Goal: Communication & Community: Share content

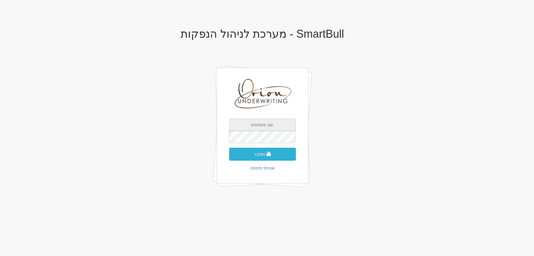
type input "[EMAIL_ADDRESS][DOMAIN_NAME]"
click at [266, 153] on button "התחבר" at bounding box center [262, 154] width 67 height 13
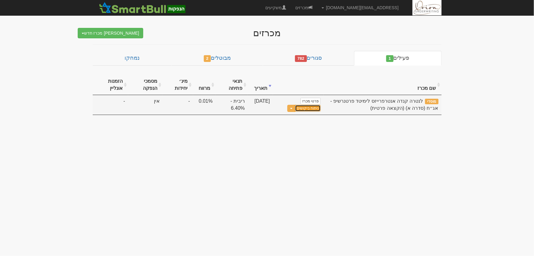
click at [307, 107] on link "ניתוח ביקושים" at bounding box center [308, 108] width 26 height 7
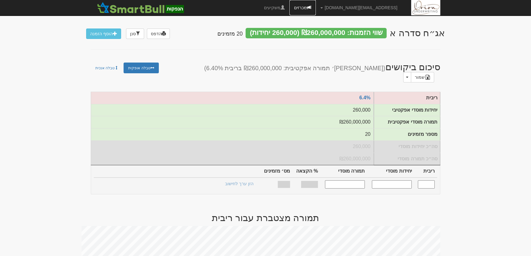
click at [315, 7] on link "מכרזים" at bounding box center [302, 7] width 26 height 15
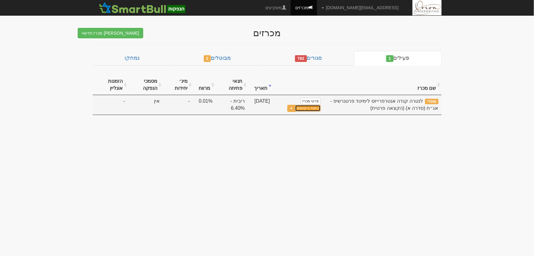
click at [319, 107] on link "ניתוח ביקושים" at bounding box center [308, 108] width 26 height 7
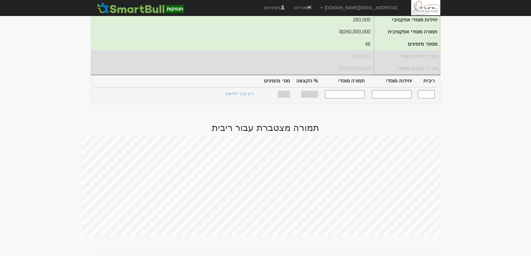
scroll to position [90, 0]
click at [426, 90] on input "text" at bounding box center [425, 94] width 17 height 8
type input "6.400"
type input "260,000"
type input "260,000,000"
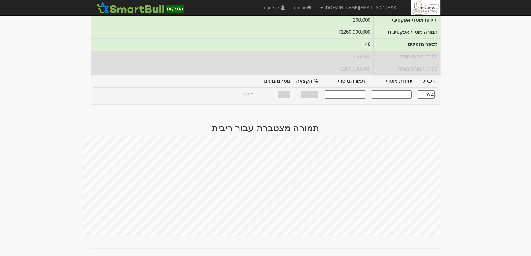
type input "100%"
type input "46"
type input "6.400"
click at [249, 90] on link "הצעות זוכות >" at bounding box center [241, 94] width 34 height 9
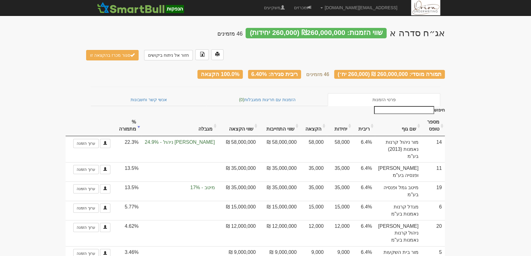
click at [247, 115] on th "שווי הקצאה" at bounding box center [238, 125] width 41 height 21
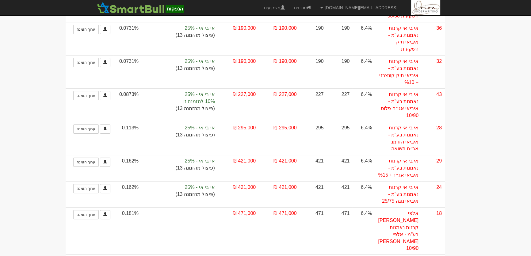
scroll to position [28, 0]
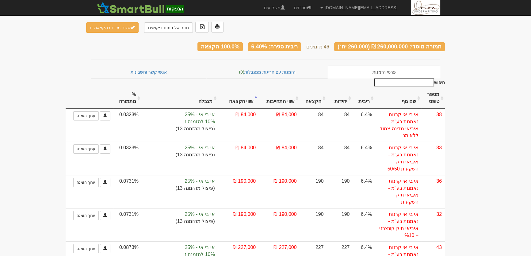
click at [408, 88] on th "שם גוף" at bounding box center [398, 98] width 47 height 21
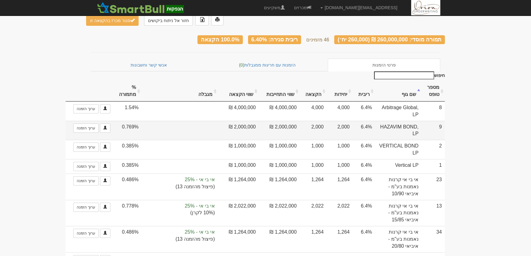
scroll to position [0, 0]
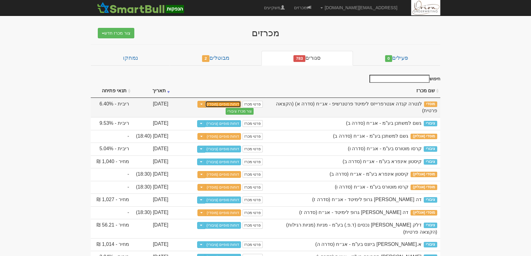
click at [232, 104] on link "דוחות סופיים (מוסדי)" at bounding box center [223, 104] width 36 height 7
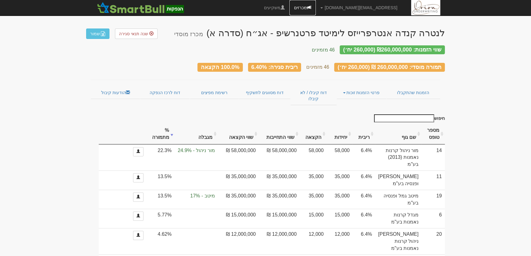
click at [315, 5] on link "מכרזים" at bounding box center [302, 7] width 26 height 15
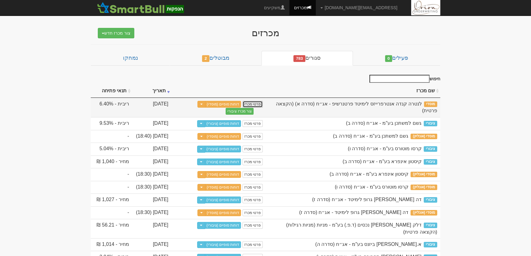
click at [251, 103] on link "פרטי מכרז" at bounding box center [252, 104] width 20 height 7
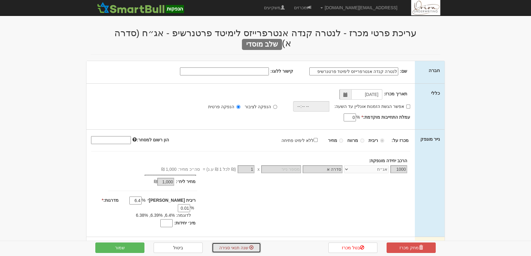
click at [243, 248] on span "שנה תנאי סגירה" at bounding box center [233, 247] width 29 height 5
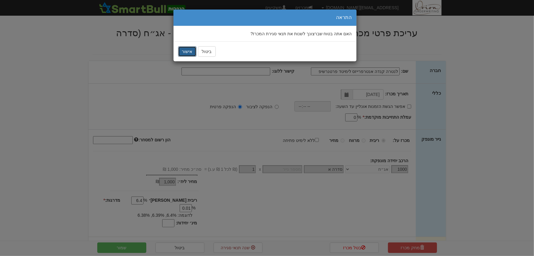
click at [189, 52] on button "אישור" at bounding box center [187, 51] width 18 height 10
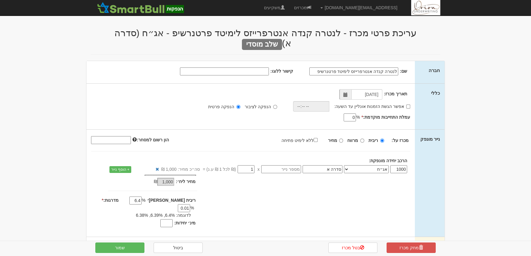
click at [249, 165] on input "1" at bounding box center [245, 169] width 17 height 8
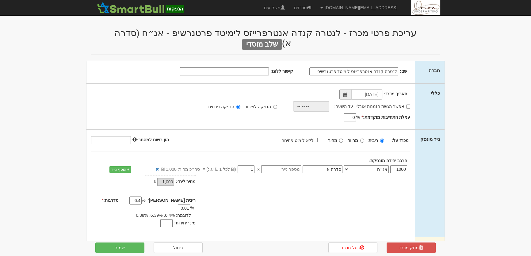
drag, startPoint x: 249, startPoint y: 157, endPoint x: 263, endPoint y: 159, distance: 14.8
click at [263, 165] on div "1000 אג״ח אג״ח להמרה מניות כתבי אופציה ניירות ערך מסחריים אופציות רכש כתבי התחי…" at bounding box center [277, 169] width 276 height 8
type input "0"
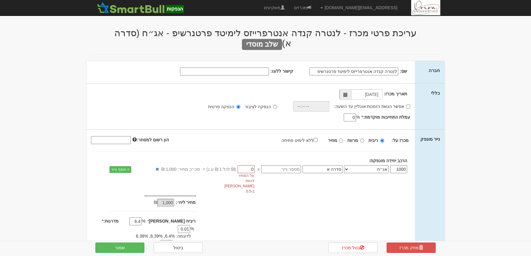
type input "-"
type input "0.9"
type input "900"
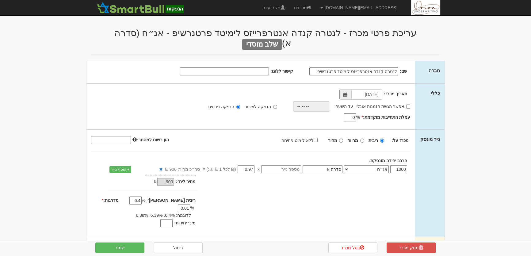
type input "0.971"
type input "971"
type input "0.971"
click at [130, 246] on button "שמור" at bounding box center [119, 247] width 49 height 10
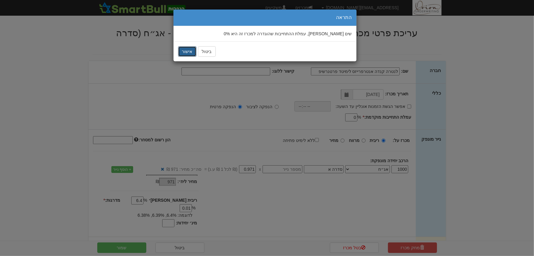
click at [190, 47] on button "אישור" at bounding box center [187, 51] width 18 height 10
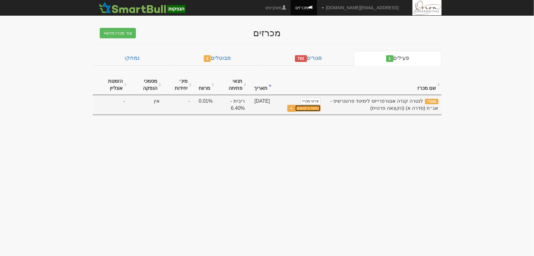
click at [304, 107] on link "ניתוח ביקושים" at bounding box center [308, 108] width 26 height 7
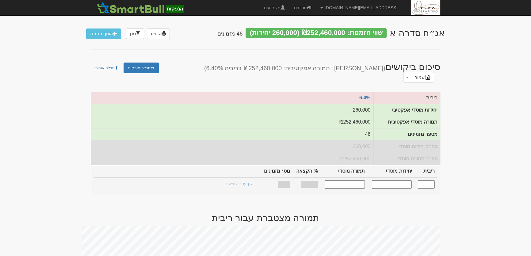
click at [424, 180] on input "text" at bounding box center [425, 184] width 17 height 8
type input "6.400"
type input "260,000"
type input "252,460,000"
type input "100%"
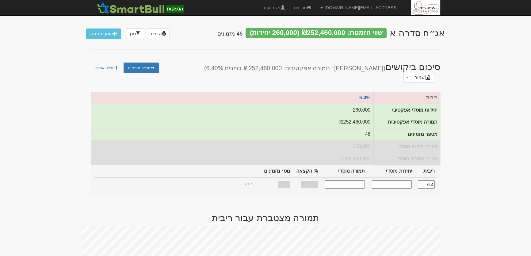
type input "46"
type input "6.400"
click at [244, 180] on link "הצעות זוכות >" at bounding box center [241, 184] width 34 height 9
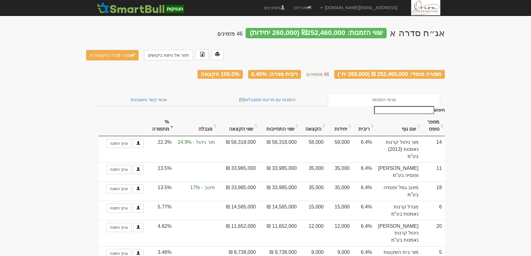
click at [248, 115] on th "שווי הקצאה" at bounding box center [238, 125] width 41 height 21
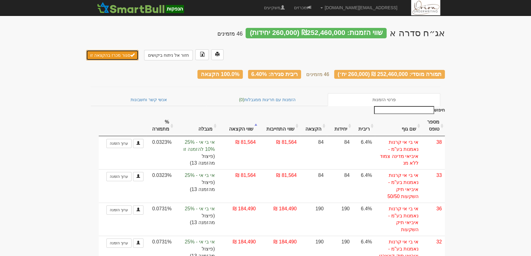
click at [117, 50] on button "סגור מכרז בהקצאה זו" at bounding box center [112, 55] width 52 height 10
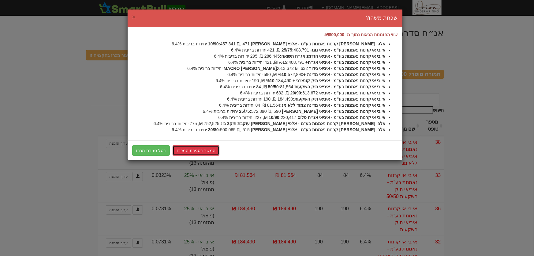
click at [191, 149] on link "המשך בסגירת המכרז" at bounding box center [196, 150] width 47 height 10
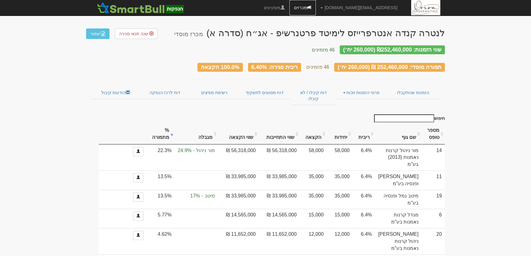
click at [315, 6] on link "מכרזים" at bounding box center [302, 7] width 26 height 15
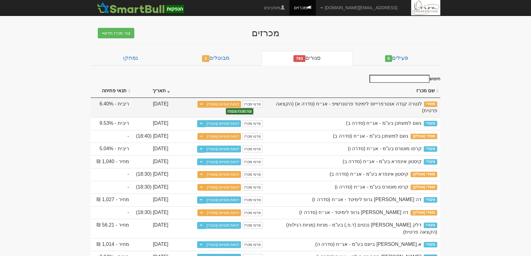
click at [241, 109] on button "צור מכרז ציבורי" at bounding box center [239, 111] width 28 height 7
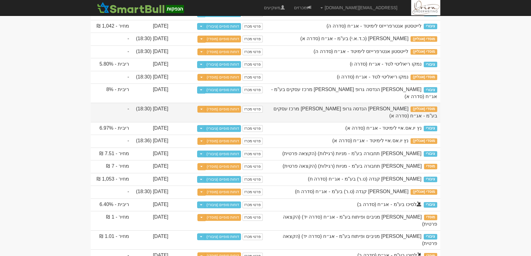
scroll to position [668, 0]
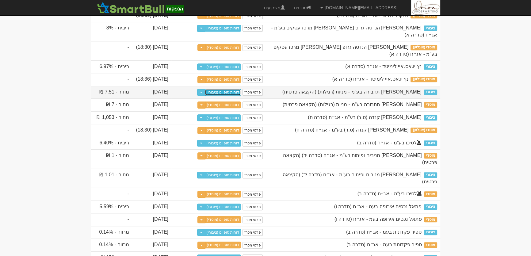
click at [231, 96] on link "דוחות סופיים (ציבורי)" at bounding box center [223, 92] width 36 height 7
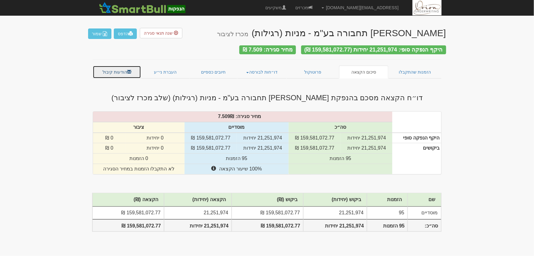
click at [123, 67] on link "הודעות קיבול" at bounding box center [117, 72] width 49 height 13
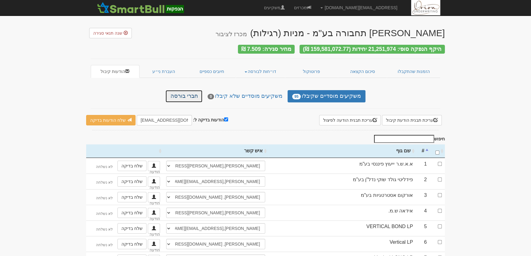
drag, startPoint x: 183, startPoint y: 97, endPoint x: 225, endPoint y: 102, distance: 42.2
click at [184, 96] on link "חברי בורסה" at bounding box center [183, 96] width 37 height 12
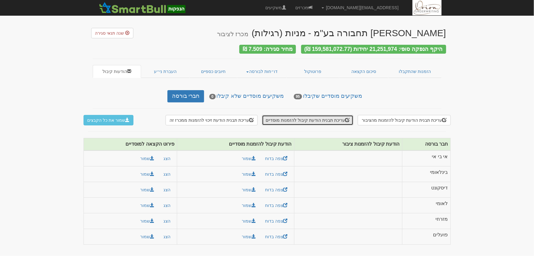
click at [331, 115] on button "עריכת תבנית הודעת קיבול להזמנות מוסדיים" at bounding box center [308, 120] width 92 height 10
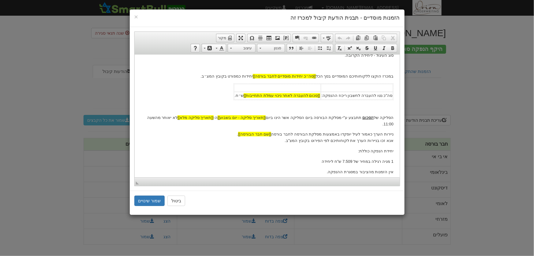
scroll to position [142, 0]
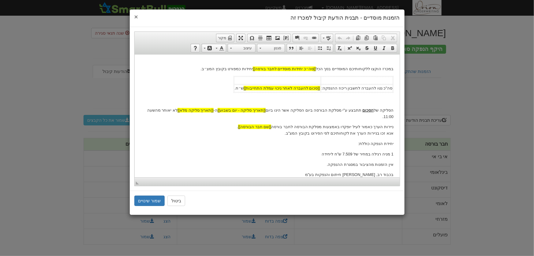
click at [137, 17] on span "×" at bounding box center [136, 16] width 4 height 7
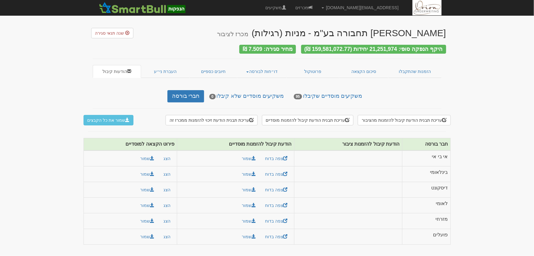
scroll to position [0, 0]
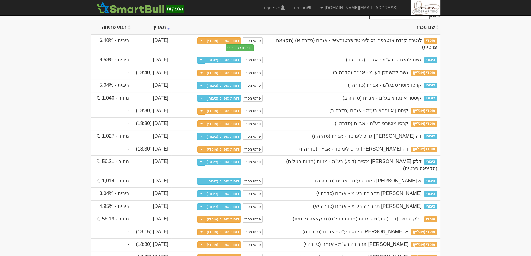
scroll to position [55, 0]
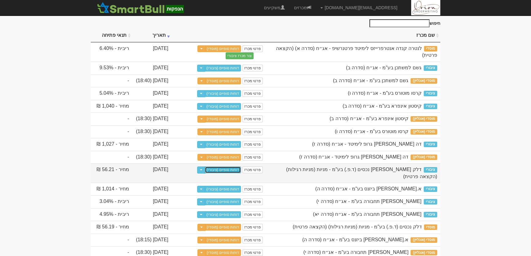
click at [231, 173] on link "דוחות סופיים (ציבורי)" at bounding box center [223, 169] width 36 height 7
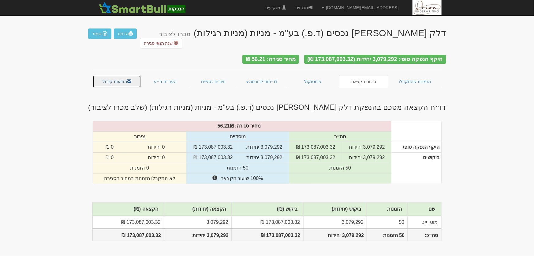
click at [111, 75] on link "הודעות קיבול" at bounding box center [117, 81] width 49 height 13
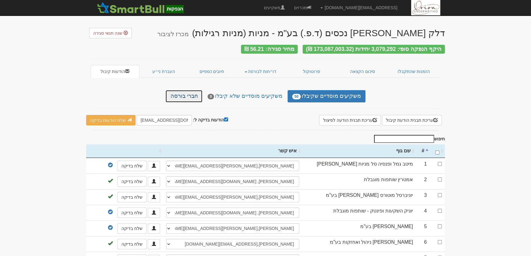
click at [193, 92] on link "חברי בורסה" at bounding box center [183, 96] width 37 height 12
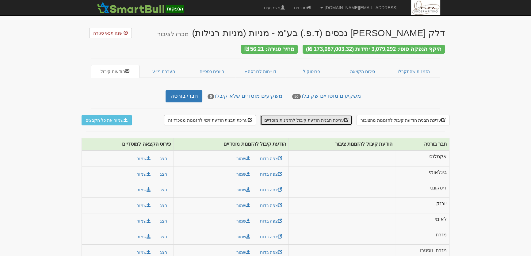
click at [319, 119] on button "עריכת תבנית הודעת קיבול להזמנות מוסדיים" at bounding box center [306, 120] width 92 height 10
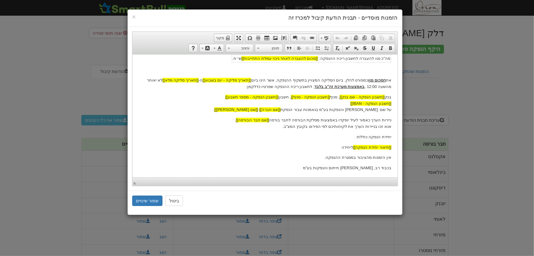
scroll to position [139, 0]
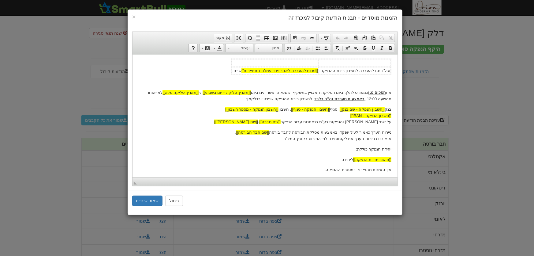
click at [472, 146] on div "× הזמנות מוסדיים - תבנית הודעת קיבול למכרז זה עורך טקסט עשיר, template_body סרג…" at bounding box center [267, 128] width 534 height 256
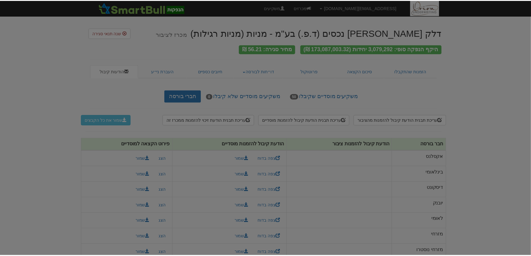
scroll to position [0, 0]
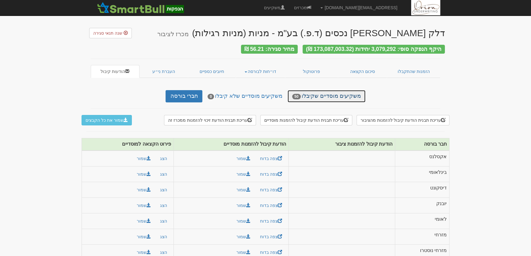
click at [297, 94] on span "50" at bounding box center [296, 97] width 8 height 6
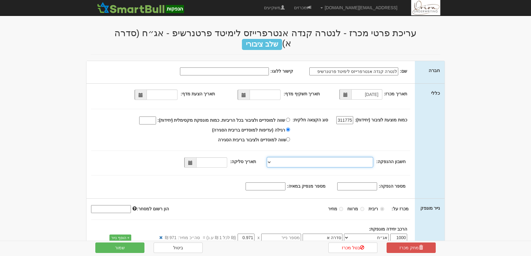
click at [339, 157] on select "[PERSON_NAME], 480, 123775, [FINANCIAL_ID] [PERSON_NAME], 480, 123767, [FINANCI…" at bounding box center [319, 162] width 106 height 10
select select "[PERSON_NAME][GEOGRAPHIC_DATA][FINANCIAL_ID]"
click at [268, 157] on select "[PERSON_NAME], 480, 123775, [FINANCIAL_ID] [PERSON_NAME], 480, 123767, [FINANCI…" at bounding box center [319, 162] width 106 height 10
click at [190, 157] on span at bounding box center [190, 162] width 12 height 10
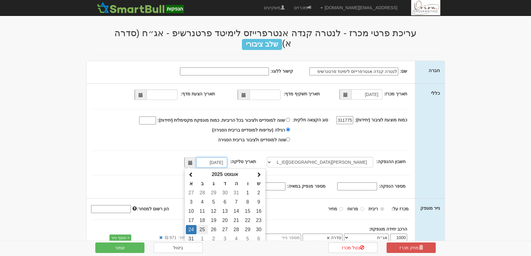
click at [205, 225] on td "25" at bounding box center [201, 229] width 11 height 9
type input "[DATE]"
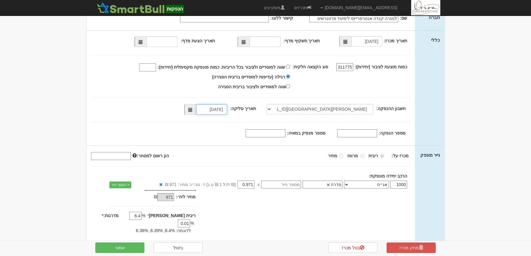
scroll to position [55, 0]
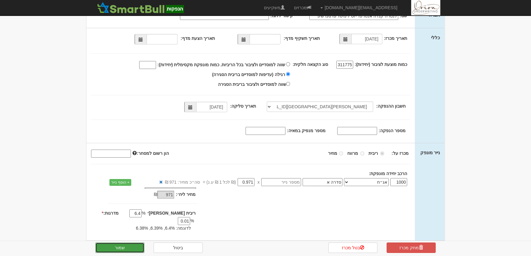
click at [129, 243] on button "שמור" at bounding box center [119, 247] width 49 height 10
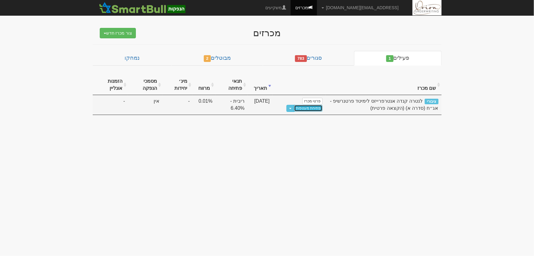
click at [303, 109] on link "פתיחת מעטפות" at bounding box center [308, 108] width 28 height 7
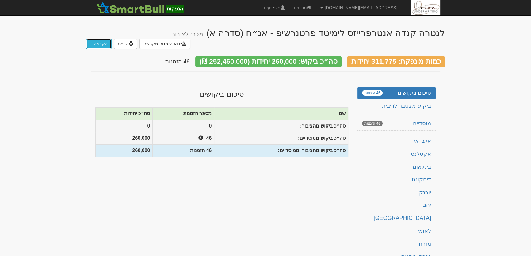
click at [100, 39] on button "הקצאה..." at bounding box center [98, 44] width 25 height 10
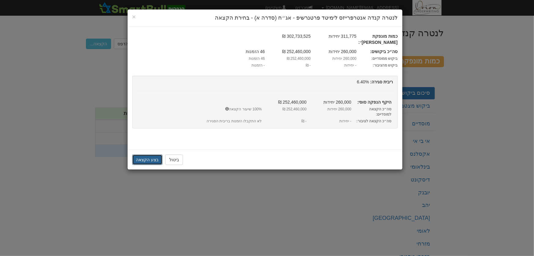
click at [138, 154] on button "בצע הקצאה" at bounding box center [147, 159] width 31 height 10
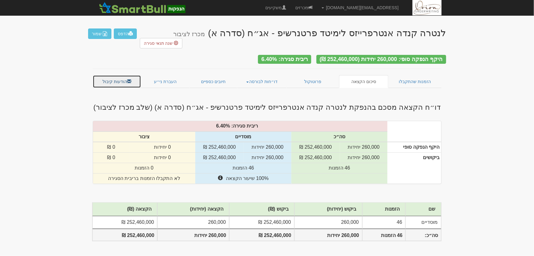
click at [114, 75] on link "הודעות קיבול" at bounding box center [117, 81] width 49 height 13
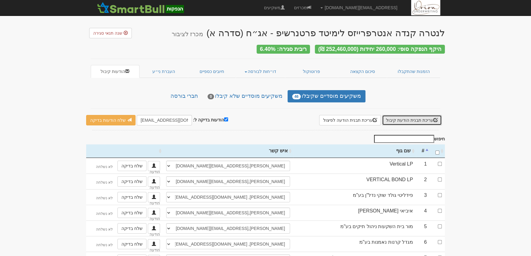
click at [412, 115] on button "עריכת תבנית הודעת קיבול" at bounding box center [412, 120] width 60 height 10
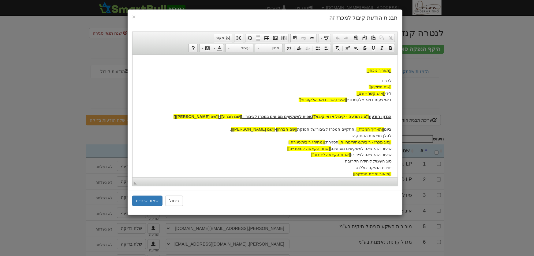
click at [306, 135] on p "הנדון: הודעת [[סוג הודעה - קיבול או אי קיבול]] סופית למשקיעים מסווגים במכרז לצי…" at bounding box center [264, 142] width 253 height 70
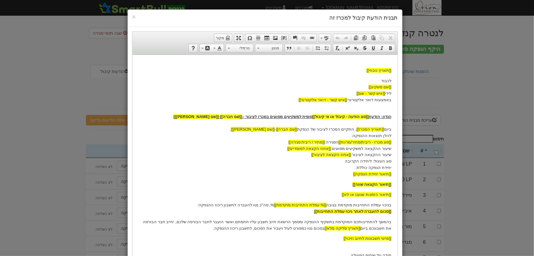
scroll to position [66, 0]
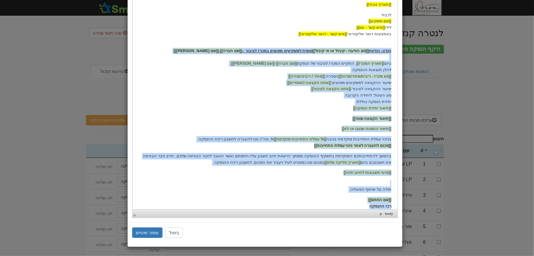
drag, startPoint x: 362, startPoint y: 198, endPoint x: 392, endPoint y: 51, distance: 150.7
click at [392, 51] on html "[[תאריך נוכחי]] לכבוד [[שם משקיע]] לידי [[איש קשר - שם]] באמצעות דואר אלקטרוני:…" at bounding box center [264, 102] width 265 height 226
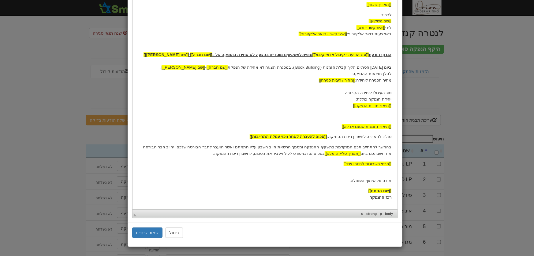
scroll to position [63, 0]
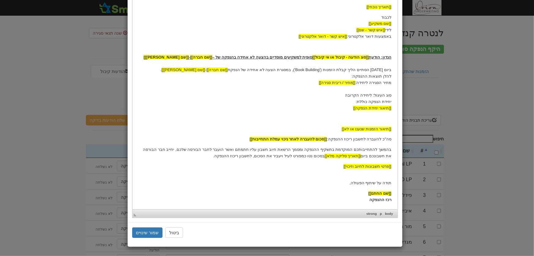
click at [382, 72] on p "הנדון: הודעת [[סוג הודעה - קיבול או אי קיבול]] סופית למשקיעים מוסדיים בהצעה לא …" at bounding box center [264, 82] width 253 height 57
click at [342, 82] on span "[[מחיר / ריבית סגירה]]" at bounding box center [337, 82] width 36 height 5
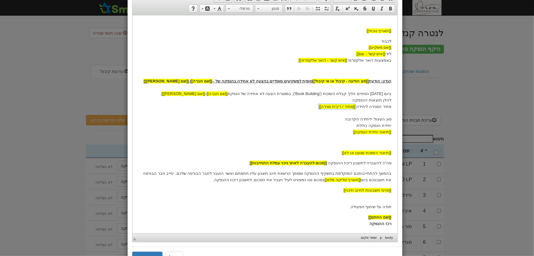
scroll to position [8, 0]
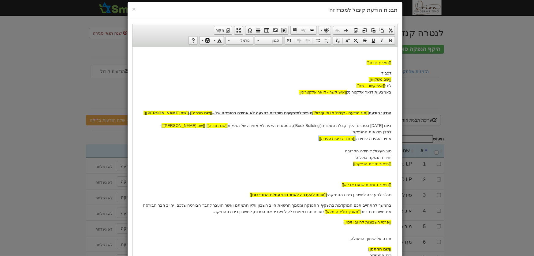
click at [385, 138] on p "הנדון: הודעת [[סוג הודעה - קיבול או אי קיבול]] סופית למשקיעים מוסדיים בהצעה לא …" at bounding box center [264, 138] width 253 height 57
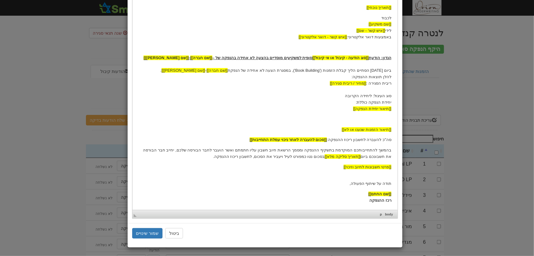
scroll to position [63, 0]
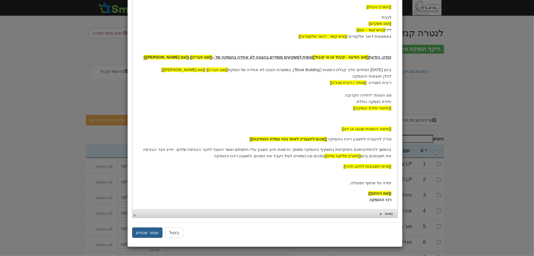
click at [153, 231] on button "שמור שינויים" at bounding box center [147, 232] width 31 height 10
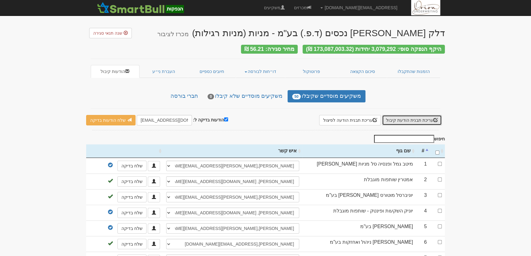
click at [399, 115] on button "עריכת תבנית הודעת קיבול" at bounding box center [412, 120] width 60 height 10
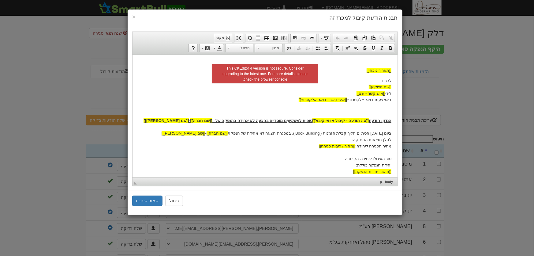
click at [254, 143] on p "הנדון: הודעת [[סוג הודעה - קיבול או אי קיבול]] סופית למשקיעים מוסדיים בהצעה לא …" at bounding box center [264, 145] width 253 height 57
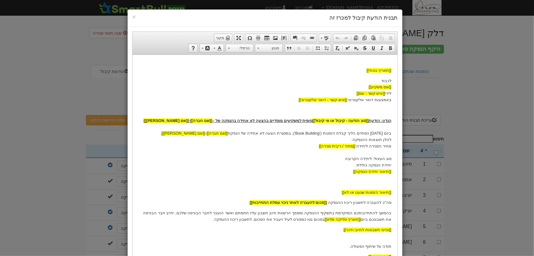
click at [287, 179] on p at bounding box center [264, 182] width 253 height 6
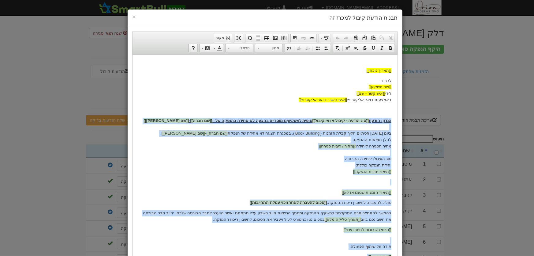
drag, startPoint x: 369, startPoint y: 263, endPoint x: 391, endPoint y: 117, distance: 147.9
click at [391, 117] on html "[[תאריך נוכחי]] לכבוד [[שם משקיע]] לידי [[איש קשר - שם]] באמצעות דואר אלקטרוני:…" at bounding box center [264, 164] width 265 height 218
copy body "הנדון: הודעת [[סוג הודעה - קיבול או אי קיבול]] סופית למשקיעים מוסדיים בהצעה לא …"
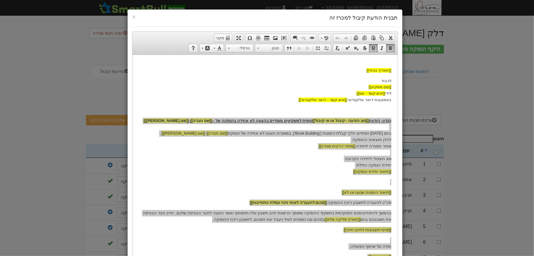
click at [466, 149] on div "× תבנית הודעת קיבול למכרז זה עורך טקסט עשיר, template_body סרגלי כלים של העורך …" at bounding box center [267, 128] width 534 height 256
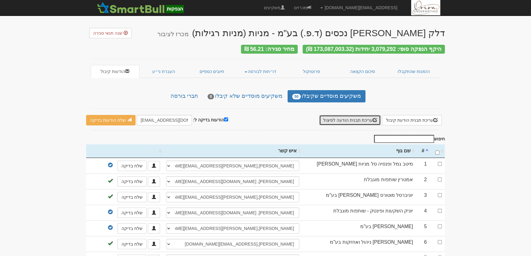
click at [358, 115] on button "עריכת תבנית הודעה לפיצול" at bounding box center [350, 120] width 62 height 10
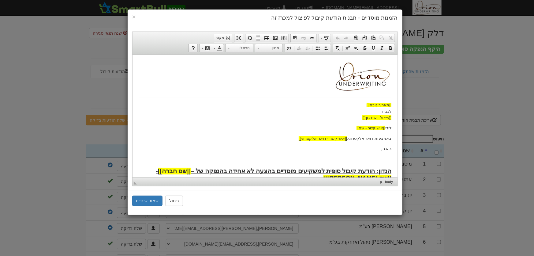
click at [282, 151] on p "ג.א.נ.," at bounding box center [264, 148] width 253 height 6
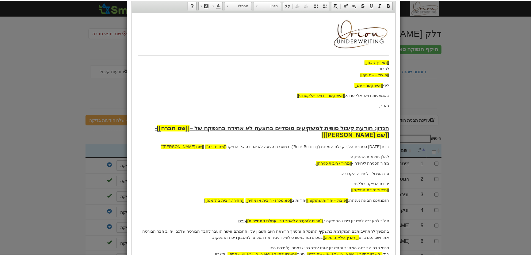
scroll to position [132, 0]
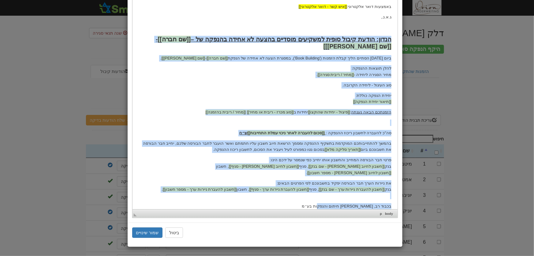
drag, startPoint x: 327, startPoint y: 202, endPoint x: 392, endPoint y: 40, distance: 174.1
click at [392, 40] on html "[[תאריך נוכחי]] לכבוד [[פיצול - שם גוף]] לידי [[איש קשר - שם]] באמצעות דואר אלק…" at bounding box center [264, 69] width 265 height 293
copy body "הנדון: הודעת קיבול סופית למשקיעים מוסדיים בהצעה לא אחידה בהנפקה של – [[שם חברה]…"
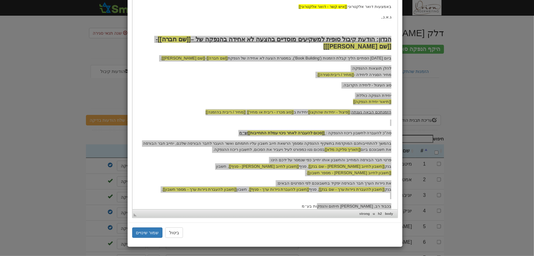
click at [466, 126] on div "× הזמנות מוסדיים - תבנית הודעת קיבול לפיצול למכרז זה עורך טקסט עשיר, template_b…" at bounding box center [267, 128] width 534 height 256
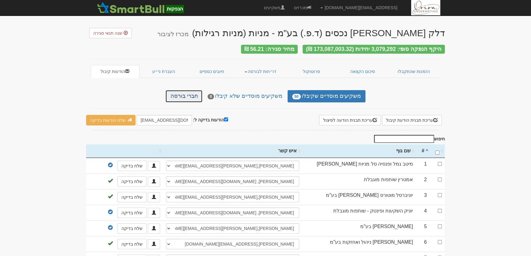
click at [186, 90] on link "חברי בורסה" at bounding box center [183, 96] width 37 height 12
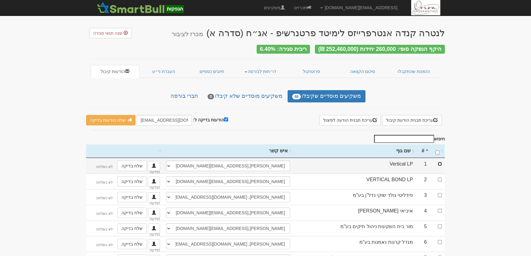
click at [439, 162] on input "checkbox" at bounding box center [439, 164] width 4 height 4
checkbox input "true"
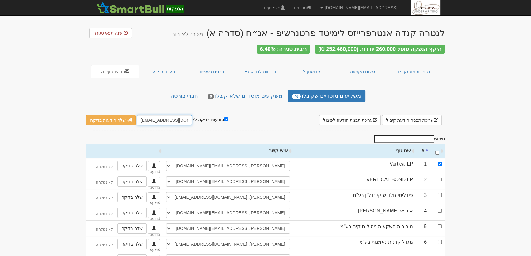
click at [166, 120] on input "[EMAIL_ADDRESS][DOMAIN_NAME]" at bounding box center [164, 120] width 55 height 10
click at [166, 119] on input "הודעות בדיקה ל:" at bounding box center [164, 120] width 55 height 10
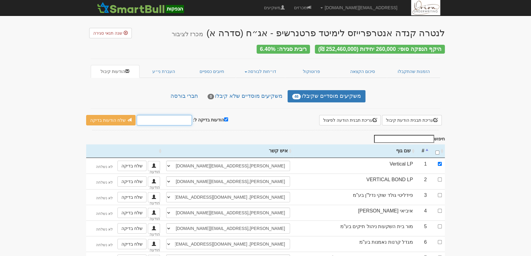
type input "galfrayden@gmail.com"
click at [108, 120] on link "שלח הודעות בדיקה" at bounding box center [110, 120] width 49 height 10
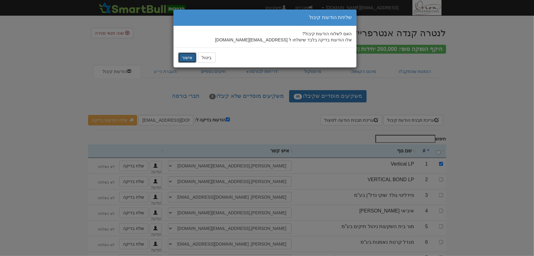
click at [187, 60] on button "אישור" at bounding box center [187, 57] width 18 height 10
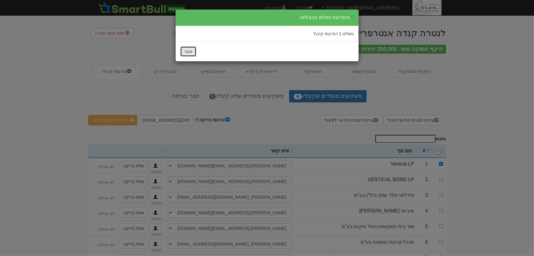
drag, startPoint x: 187, startPoint y: 49, endPoint x: 344, endPoint y: 104, distance: 166.5
click at [187, 50] on button "סגור" at bounding box center [188, 51] width 16 height 10
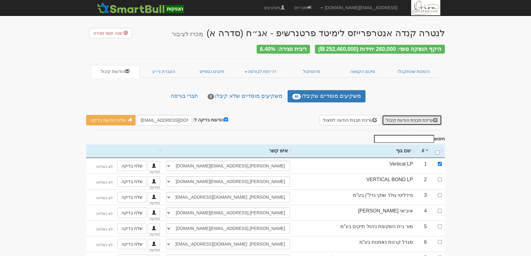
click at [414, 118] on button "עריכת תבנית הודעת קיבול" at bounding box center [412, 120] width 60 height 10
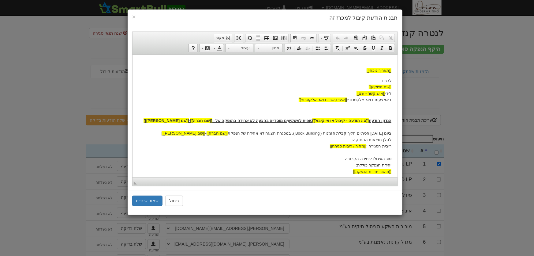
click at [347, 165] on p "הנדון: הודעת [[סוג הודעה - קיבול או אי קיבול]] סופית למשקיעים מוסדיים בהצעה לא …" at bounding box center [264, 145] width 253 height 57
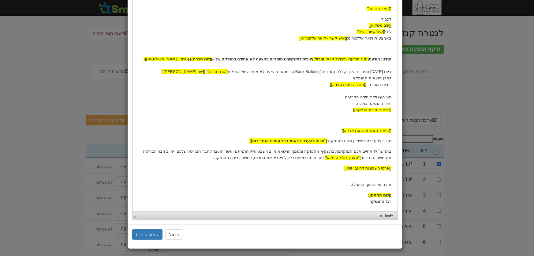
scroll to position [63, 0]
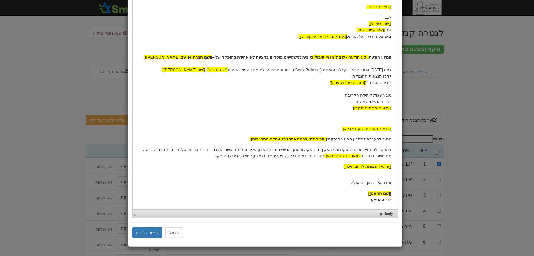
click at [235, 140] on p "סה"כ להעברה לחשבון ריכוז ההנפקה: [[סכום להעברה לאחר ניכוי עמלת התחייבות]]" at bounding box center [264, 139] width 253 height 6
drag, startPoint x: 247, startPoint y: 137, endPoint x: 253, endPoint y: 139, distance: 5.8
click at [248, 137] on p "סה"כ להעברה לחשבון ריכוז ההנפקה: [[סכום להעברה לאחר ניכוי עמלת התחייבות]]" at bounding box center [264, 139] width 253 height 6
click at [259, 140] on p "סה"כ להעברה לחשבון ריכוז ההנפקה: [[סכום להעברה לאחר ניכוי עמלת התחייבות]]" at bounding box center [264, 139] width 253 height 6
click at [155, 232] on button "שמור שינויים" at bounding box center [147, 232] width 31 height 10
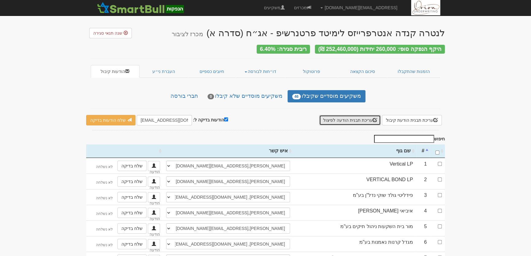
click at [366, 118] on button "עריכת תבנית הודעה לפיצול" at bounding box center [350, 120] width 62 height 10
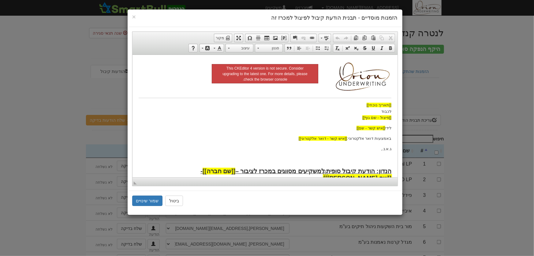
click at [323, 174] on span "[[שם [PERSON_NAME]]]" at bounding box center [357, 177] width 68 height 7
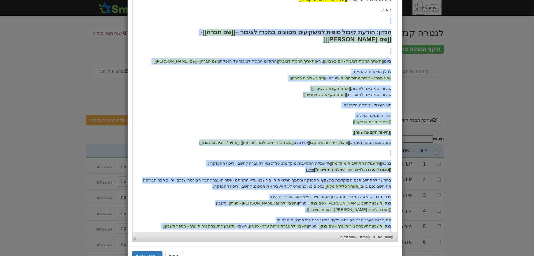
scroll to position [119, 0]
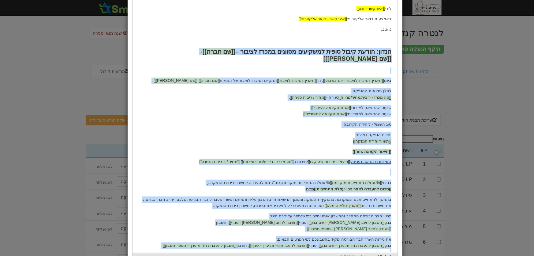
drag, startPoint x: 329, startPoint y: 241, endPoint x: 391, endPoint y: 50, distance: 201.6
click at [391, 50] on body "[[תאריך נוכחי]] לכבוד [[פיצול - שם גוף]] לידי [[איש קשר - שם]] באמצעות דואר אלק…" at bounding box center [264, 103] width 253 height 324
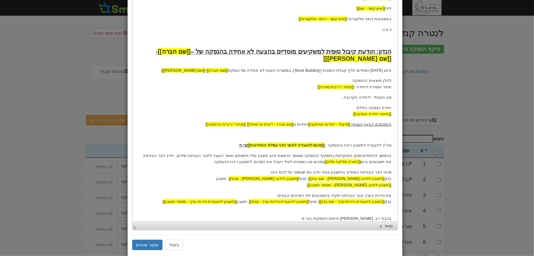
click at [382, 70] on p "ביום [DATE] הסתיים הליך קבלת הזמנות ('Book Building'), במסגרת הצעה לא אחידה של …" at bounding box center [264, 70] width 253 height 6
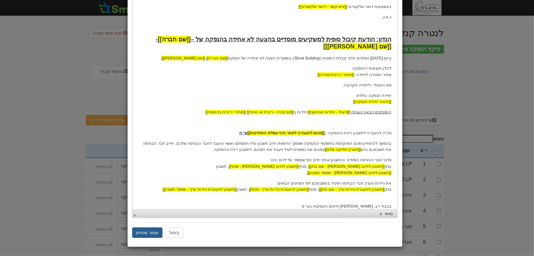
click at [150, 229] on button "שמור שינויים" at bounding box center [147, 232] width 31 height 10
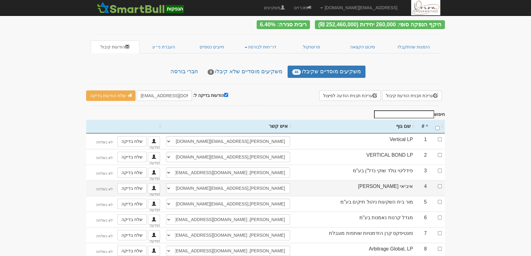
scroll to position [55, 0]
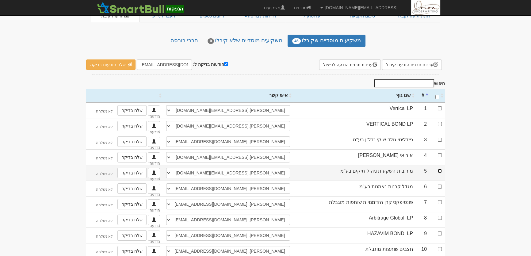
click at [440, 169] on input "checkbox" at bounding box center [439, 171] width 4 height 4
checkbox input "true"
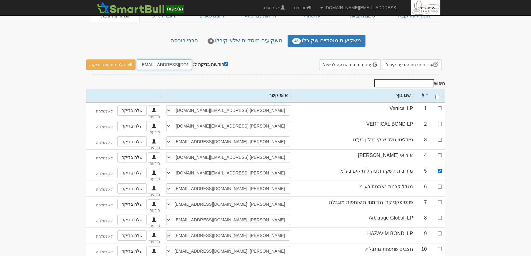
click at [161, 60] on input "hanpaka@orion-uw.com" at bounding box center [164, 64] width 55 height 10
click at [164, 61] on input "הודעות בדיקה ל:" at bounding box center [164, 64] width 55 height 10
type input "galfrayden@gmail.com"
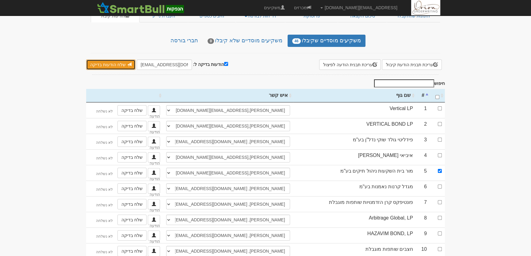
click at [114, 61] on link "שלח הודעות בדיקה" at bounding box center [110, 64] width 49 height 10
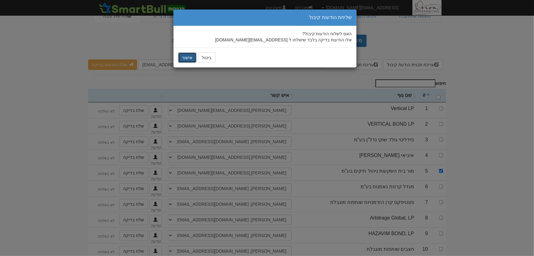
click at [184, 58] on button "אישור" at bounding box center [187, 57] width 18 height 10
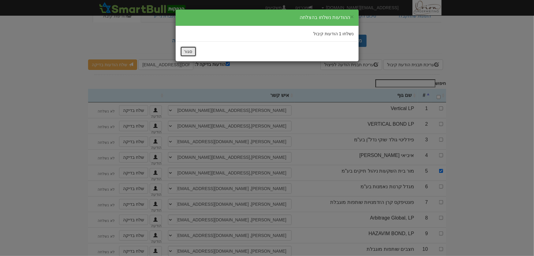
click at [185, 52] on button "סגור" at bounding box center [188, 51] width 16 height 10
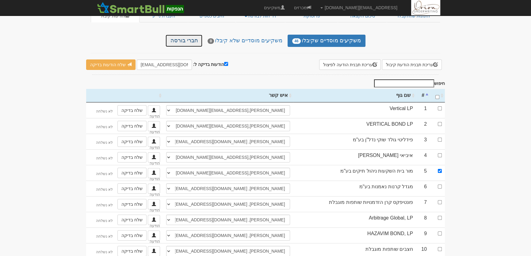
click at [187, 40] on link "חברי בורסה" at bounding box center [183, 41] width 37 height 12
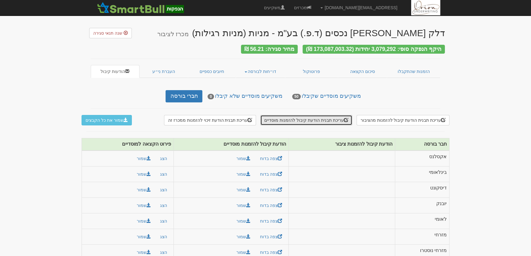
click at [312, 116] on button "עריכת תבנית הודעת קיבול להזמנות מוסדיים" at bounding box center [306, 120] width 92 height 10
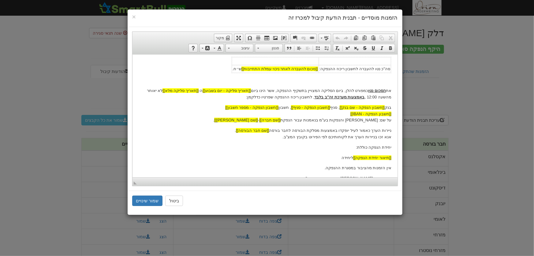
scroll to position [151, 0]
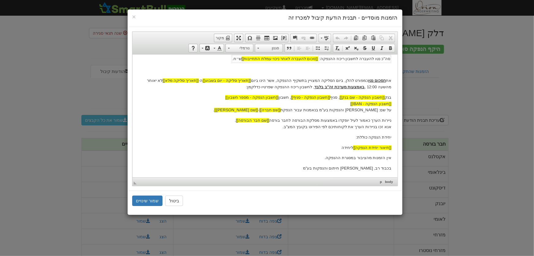
click at [293, 127] on p "ניירות הערך כאמור לעיל יופקדו באמצעות מסלקת הבורסה לחבר בורסה [[שם חבר הבורסה]]…" at bounding box center [264, 123] width 253 height 13
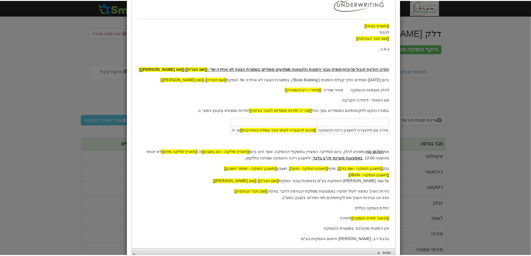
scroll to position [119, 0]
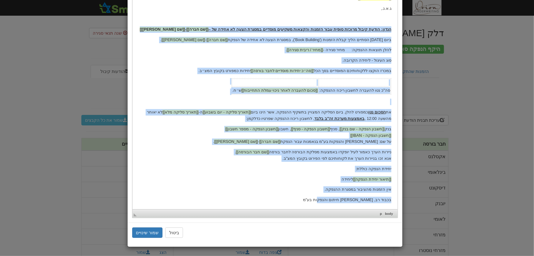
drag, startPoint x: 330, startPoint y: 200, endPoint x: 391, endPoint y: 29, distance: 182.0
click at [391, 29] on html "[[תאריך נוכחי]] לכבוד [[שם חבר הבורסה]] ג.א.נ., הנדון: הודעת קיבול מרוכזת סופית…" at bounding box center [264, 72] width 265 height 274
copy body "הנדון: הודעת קיבול מרוכזת סופית עבור הזמנות והקצאות משקיעים מוסדיים במסגרת הצעה…"
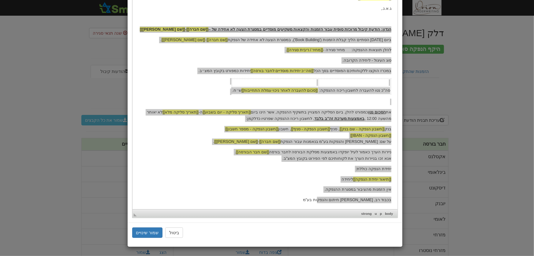
click at [39, 123] on div "× הזמנות מוסדיים - תבנית הודעת קיבול למכרז זה עורך טקסט עשיר, template_body סרג…" at bounding box center [267, 128] width 534 height 256
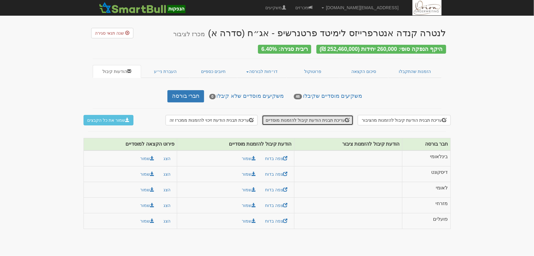
click at [313, 116] on button "עריכת תבנית הודעת קיבול להזמנות מוסדיים" at bounding box center [308, 120] width 92 height 10
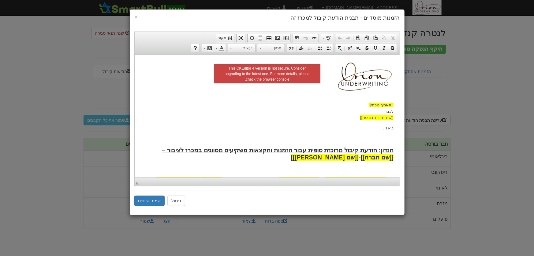
click at [210, 144] on body "[[תאריך נוכחי]] לכבוד [[שם חבר הבורסה]] ג.א.נ., [PERSON_NAME]: הודעת קיבול מרוכ…" at bounding box center [267, 237] width 253 height 353
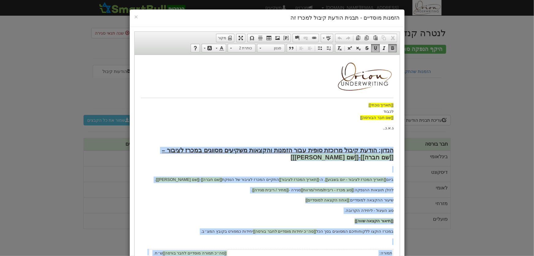
drag, startPoint x: 330, startPoint y: 411, endPoint x: 397, endPoint y: 150, distance: 269.1
click at [397, 150] on html "[[תאריך נוכחי]] לכבוד [[שם חבר הבורסה]] ג.א.נ., הנדון: הודעת קיבול מרוכזת סופית…" at bounding box center [266, 237] width 265 height 365
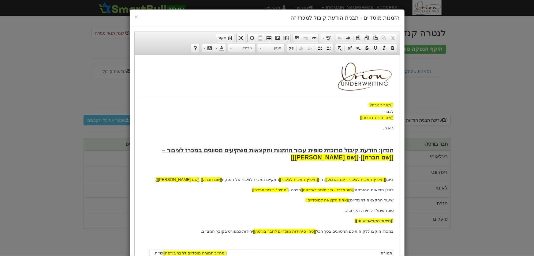
scroll to position [65, 0]
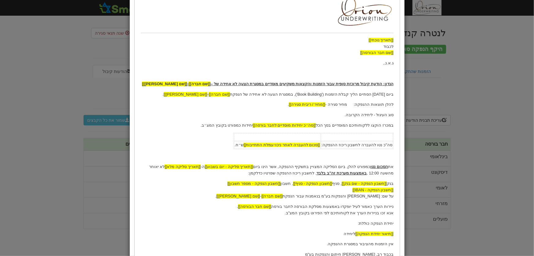
click at [387, 95] on p "ביום 16 ביולי 2025 הסתיים הליך קבלת הזמנות ('Book Building'), במסגרת הצעה לא אח…" at bounding box center [267, 94] width 253 height 6
click at [385, 95] on p "ביום 16 ביולי 2025 הסתיים הליך קבלת הזמנות ('Book Building'), במסגרת הצעה לא אח…" at bounding box center [267, 94] width 253 height 6
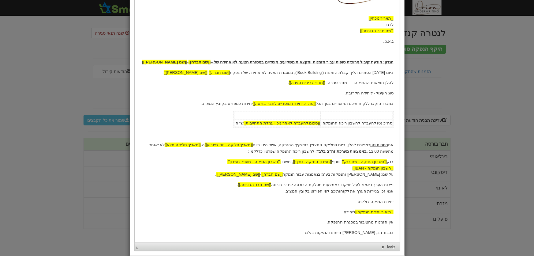
scroll to position [119, 0]
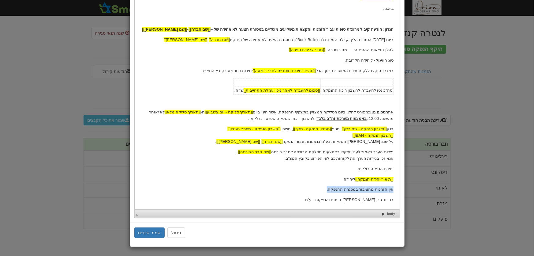
drag, startPoint x: 330, startPoint y: 190, endPoint x: 395, endPoint y: 190, distance: 65.5
click at [395, 190] on html "[[תאריך נוכחי]] לכבוד [[שם חבר הבורסה]] ג.א.נ., הנדון: הודעת קיבול מרוכזת סופית…" at bounding box center [266, 72] width 265 height 274
click at [153, 231] on button "שמור שינויים" at bounding box center [149, 232] width 31 height 10
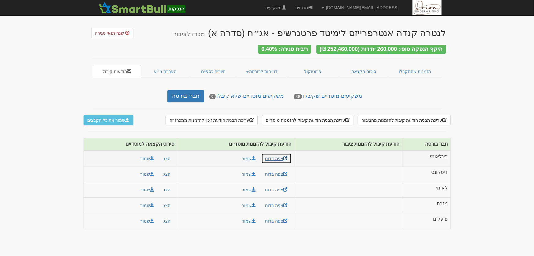
click at [274, 156] on link "צפה בדוח" at bounding box center [277, 158] width 30 height 10
click at [266, 67] on link "דו״חות לבורסה" at bounding box center [262, 71] width 50 height 13
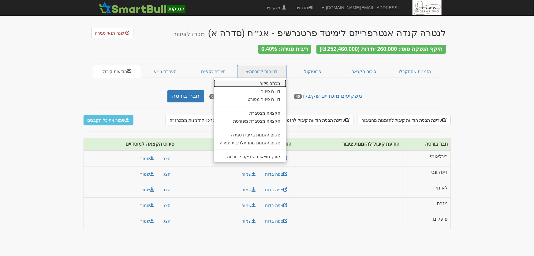
click at [272, 80] on link "מכתב פיזור" at bounding box center [250, 83] width 73 height 8
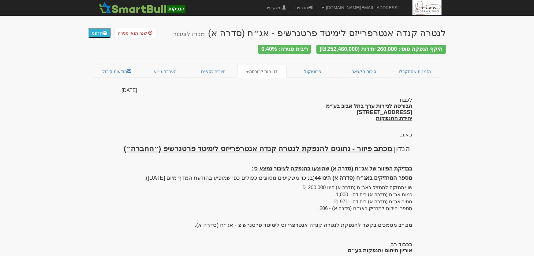
click at [97, 33] on link "הדפס" at bounding box center [99, 33] width 23 height 10
click at [259, 66] on link "דו״חות לבורסה" at bounding box center [262, 71] width 50 height 13
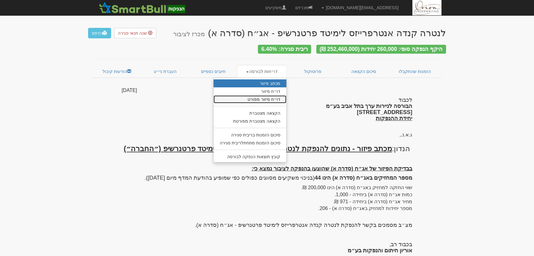
click at [263, 98] on link "דו״ח פיזור מפורט" at bounding box center [250, 99] width 73 height 8
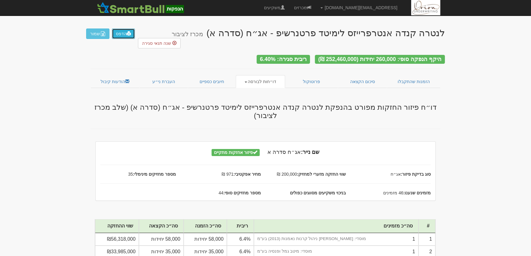
click at [121, 35] on link "הדפס" at bounding box center [123, 33] width 23 height 10
